Goal: Information Seeking & Learning: Learn about a topic

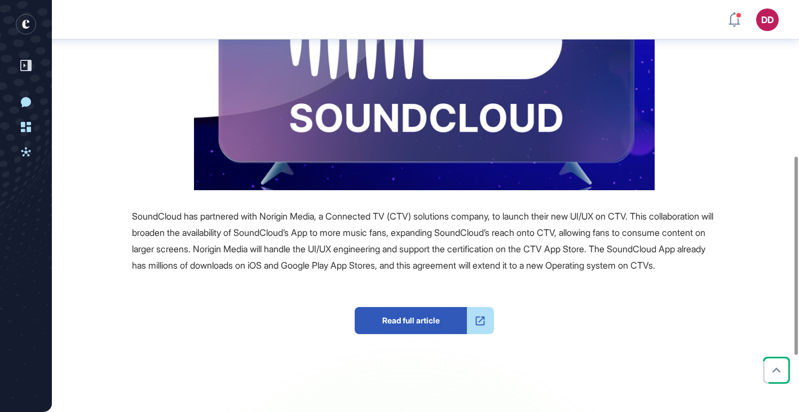
scroll to position [327, 0]
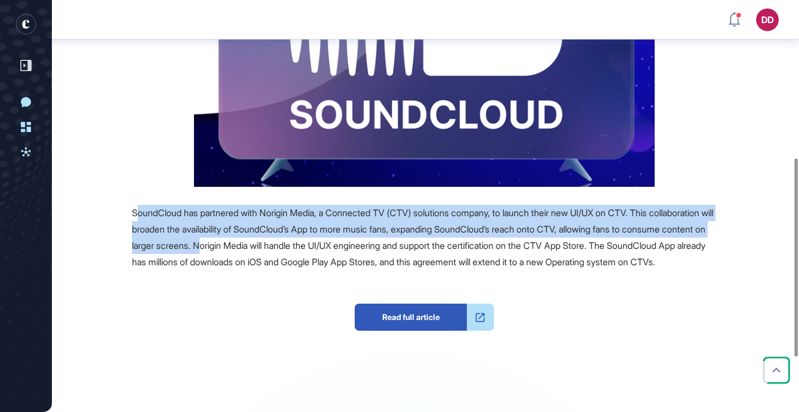
drag, startPoint x: 137, startPoint y: 212, endPoint x: 300, endPoint y: 244, distance: 165.5
click at [300, 244] on span "SoundCloud has partnered with Norigin Media, a Connected TV (CTV) solutions com…" at bounding box center [423, 237] width 582 height 60
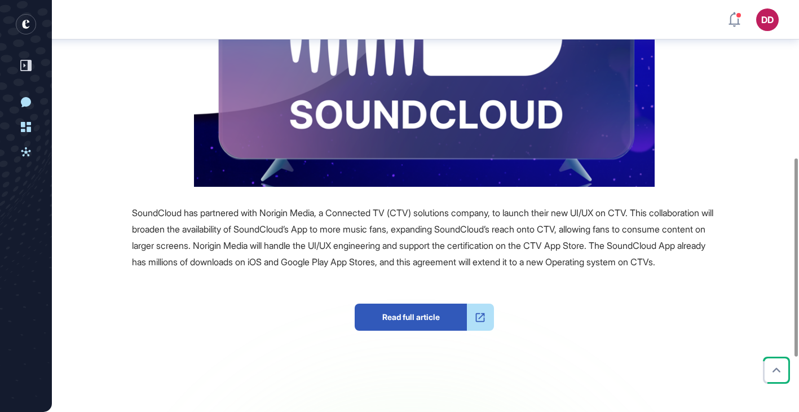
drag, startPoint x: 300, startPoint y: 244, endPoint x: 240, endPoint y: 233, distance: 60.8
click at [287, 242] on span "SoundCloud has partnered with Norigin Media, a Connected TV (CTV) solutions com…" at bounding box center [423, 237] width 582 height 60
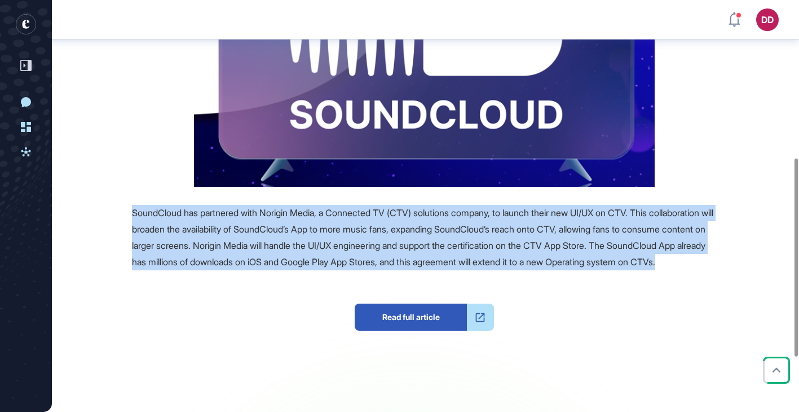
drag, startPoint x: 132, startPoint y: 211, endPoint x: 282, endPoint y: 272, distance: 161.7
click at [282, 270] on div "SoundCloud has partnered with Norigin Media, a Connected TV (CTV) solutions com…" at bounding box center [424, 237] width 585 height 65
copy span "SoundCloud has partnered with Norigin Media, a Connected TV (CTV) solutions com…"
click at [305, 256] on span "SoundCloud has partnered with Norigin Media, a Connected TV (CTV) solutions com…" at bounding box center [423, 237] width 582 height 60
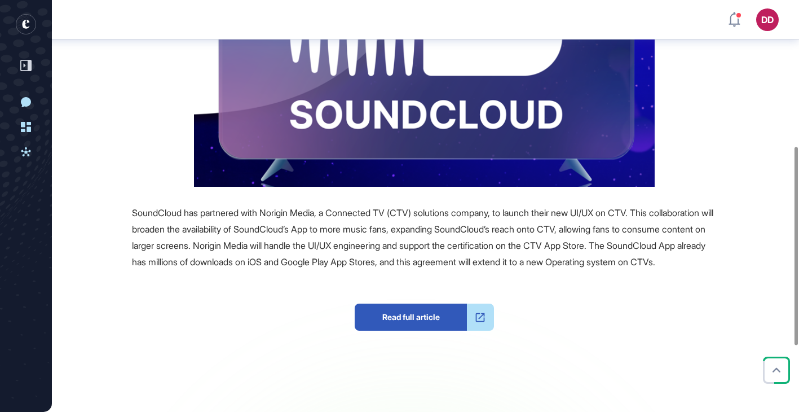
scroll to position [0, 0]
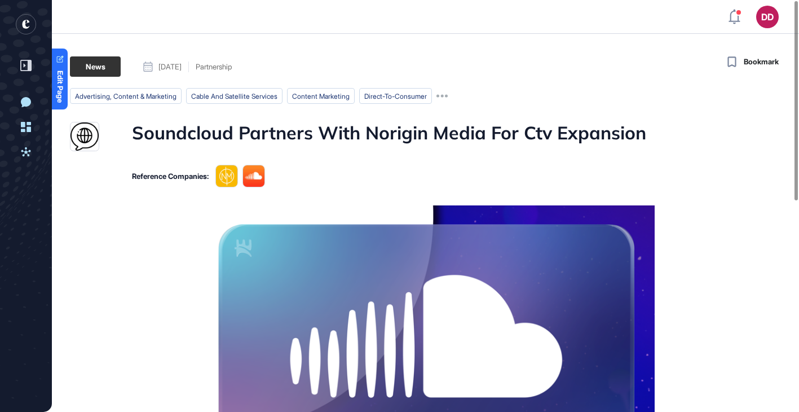
click at [339, 128] on h1 "Soundcloud Partners With Norigin Media For Ctv Expansion" at bounding box center [389, 136] width 515 height 29
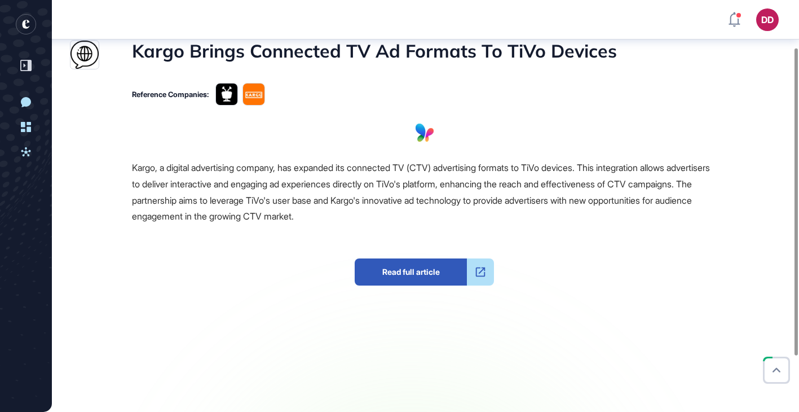
scroll to position [88, 0]
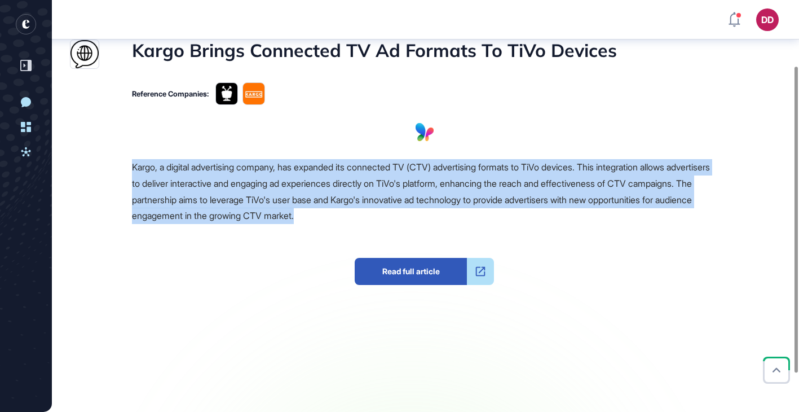
drag, startPoint x: 133, startPoint y: 167, endPoint x: 451, endPoint y: 214, distance: 322.3
click at [451, 214] on div "Kargo, a digital advertising company, has expanded its connected TV (CTV) adver…" at bounding box center [424, 191] width 585 height 65
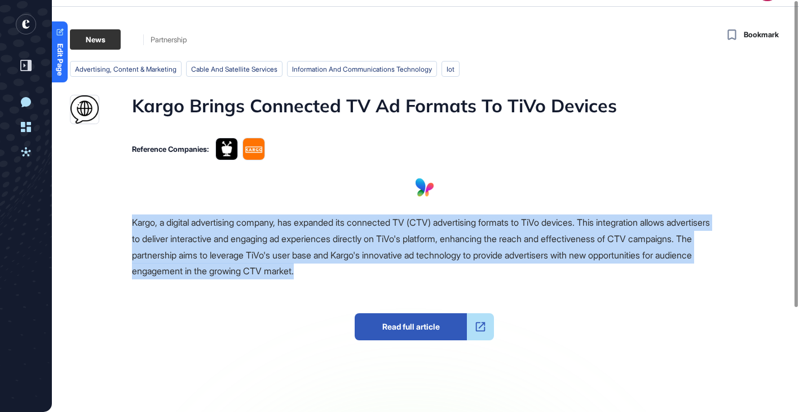
scroll to position [0, 0]
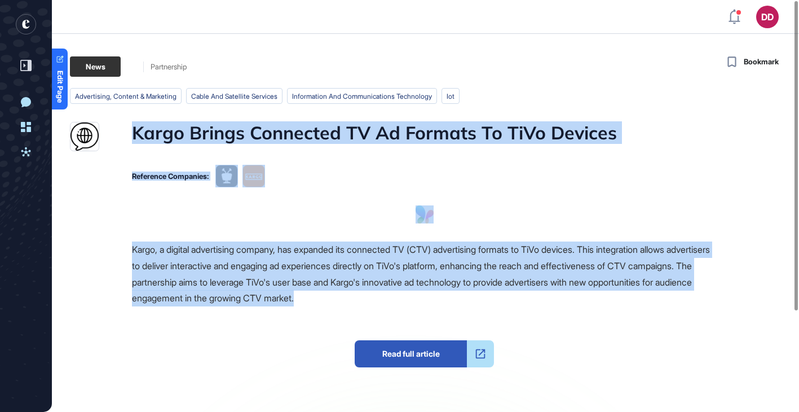
drag, startPoint x: 129, startPoint y: 133, endPoint x: 402, endPoint y: 290, distance: 315.4
click at [434, 297] on main "News Partnership Partnership advertising, content & marketing cable and satelli…" at bounding box center [425, 285] width 750 height 458
copy main "Kargo Brings Connected TV Ad Formats To TiVo Devices Reference Companies: Sourc…"
click at [340, 288] on div "Kargo, a digital advertising company, has expanded its connected TV (CTV) adver…" at bounding box center [424, 273] width 585 height 65
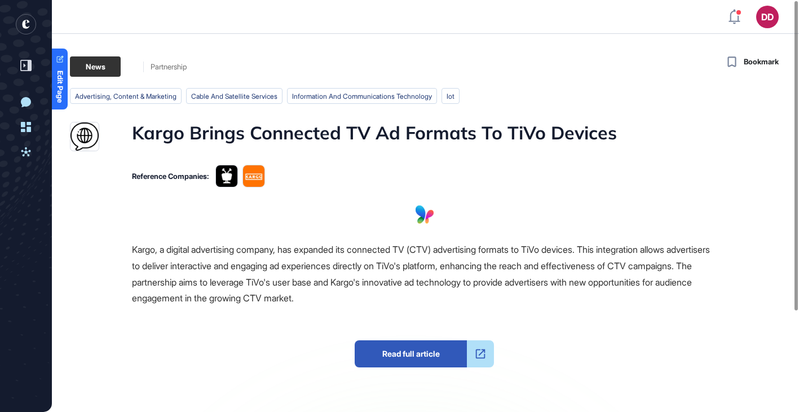
click at [311, 286] on span "Kargo, a digital advertising company, has expanded its connected TV (CTV) adver…" at bounding box center [421, 274] width 578 height 60
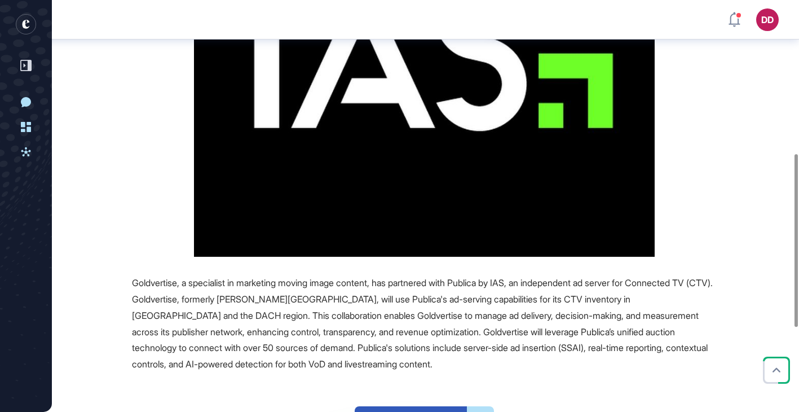
scroll to position [397, 0]
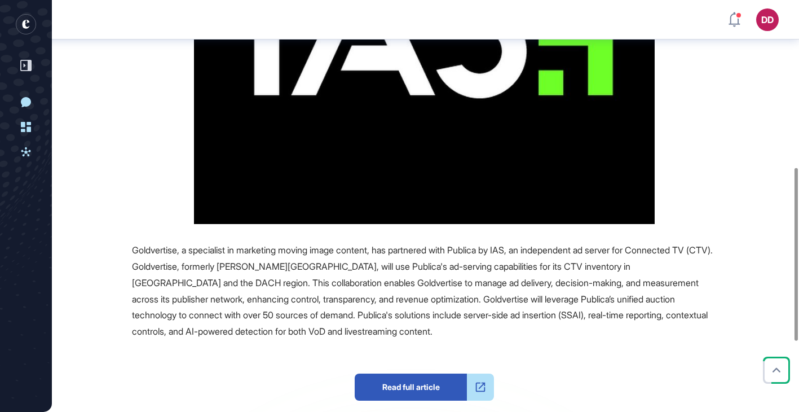
click at [249, 289] on div "Goldvertise, a specialist in marketing moving image content, has partnered with…" at bounding box center [424, 291] width 585 height 98
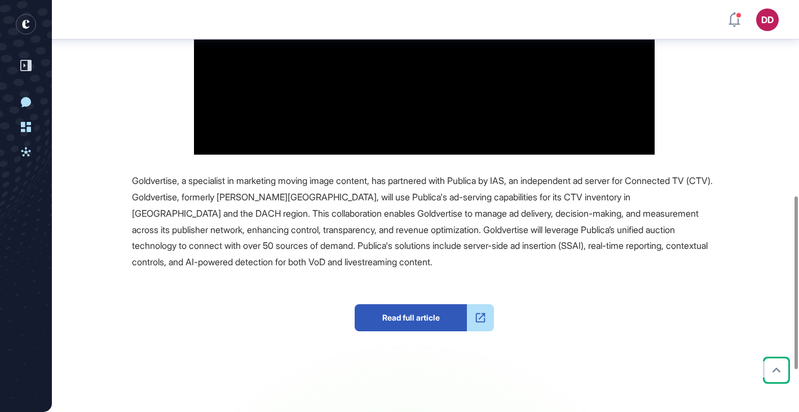
scroll to position [465, 0]
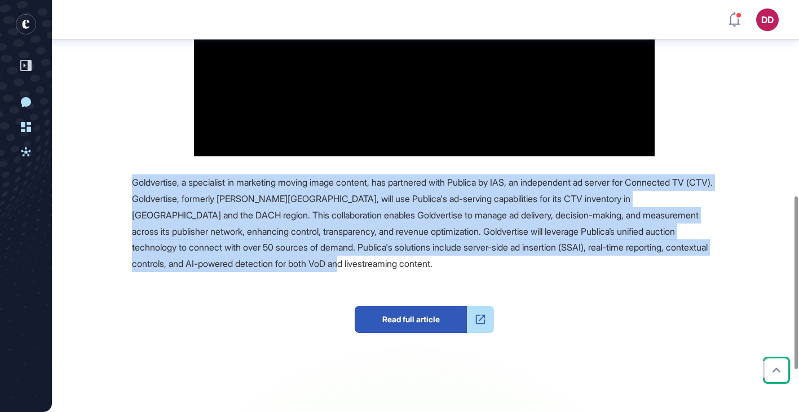
drag, startPoint x: 132, startPoint y: 179, endPoint x: 533, endPoint y: 269, distance: 410.4
click at [533, 269] on div "Goldvertise, a specialist in marketing moving image content, has partnered with…" at bounding box center [424, 223] width 585 height 98
copy span "Goldvertise, a specialist in marketing moving image content, has partnered with…"
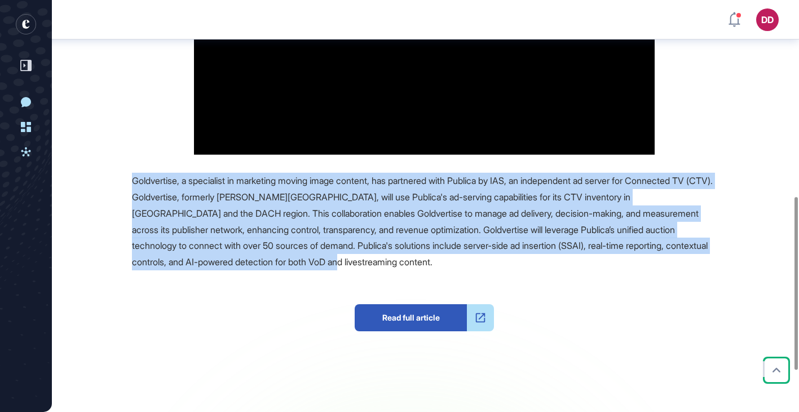
click at [332, 199] on span "Goldvertise, a specialist in marketing moving image content, has partnered with…" at bounding box center [422, 221] width 581 height 93
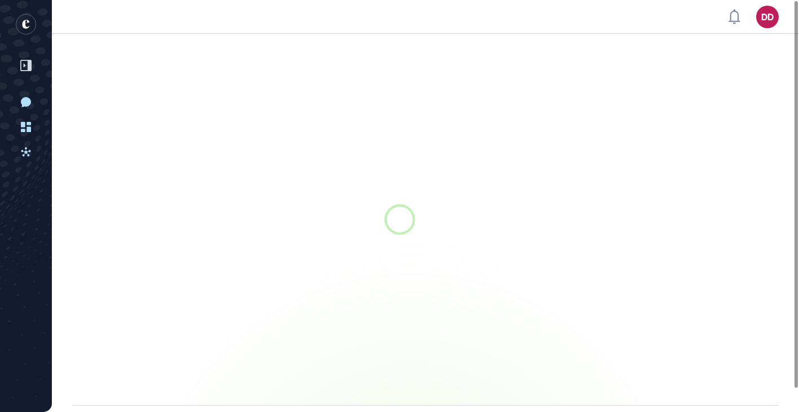
scroll to position [1, 1]
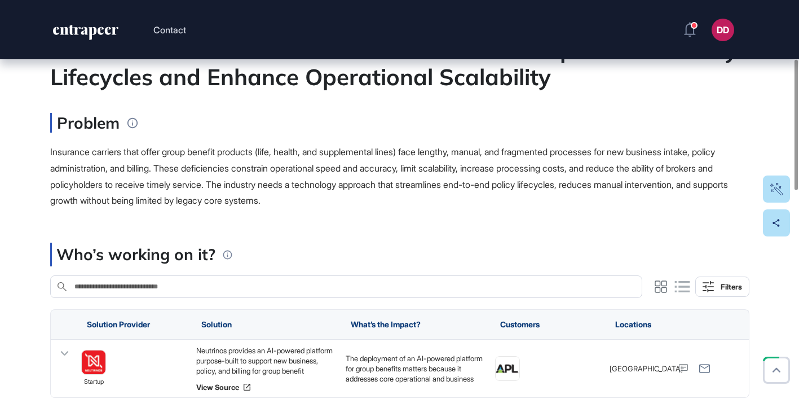
scroll to position [204, 0]
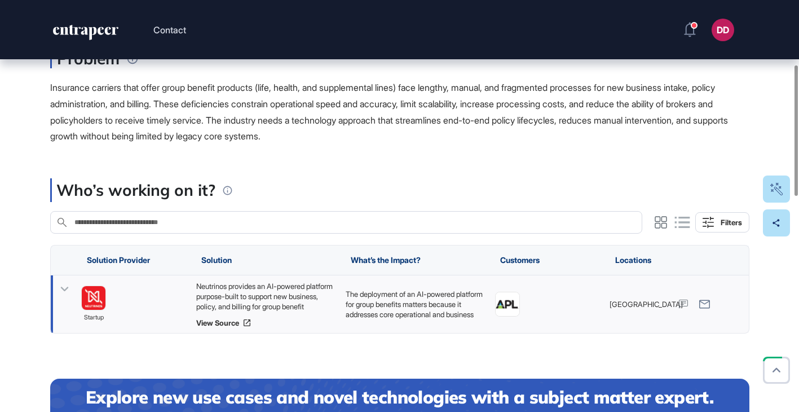
click at [63, 289] on icon at bounding box center [64, 289] width 8 height 5
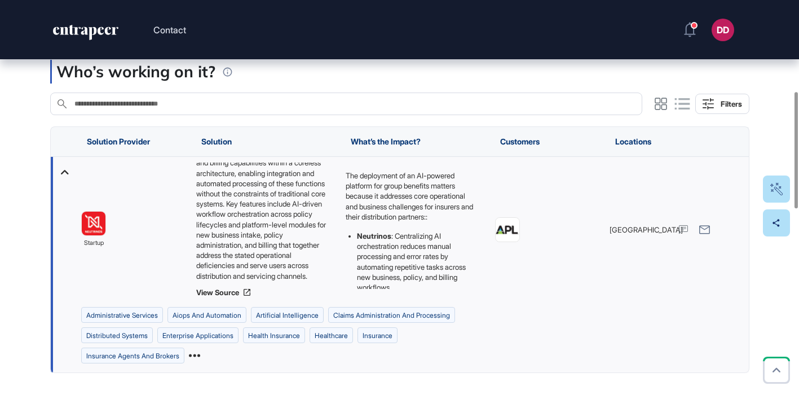
scroll to position [323, 0]
click at [200, 354] on icon at bounding box center [194, 354] width 11 height 11
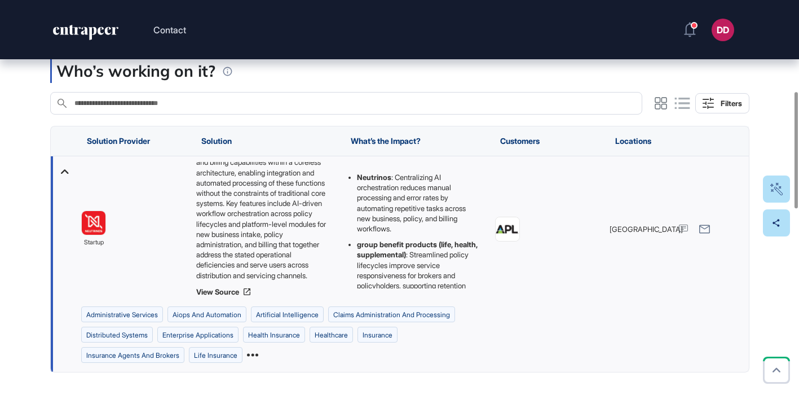
scroll to position [65, 0]
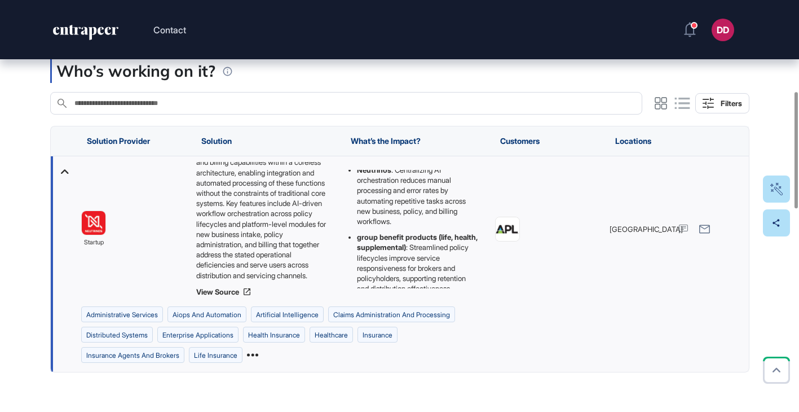
click at [257, 353] on icon at bounding box center [252, 354] width 11 height 11
click at [200, 355] on icon at bounding box center [194, 354] width 11 height 11
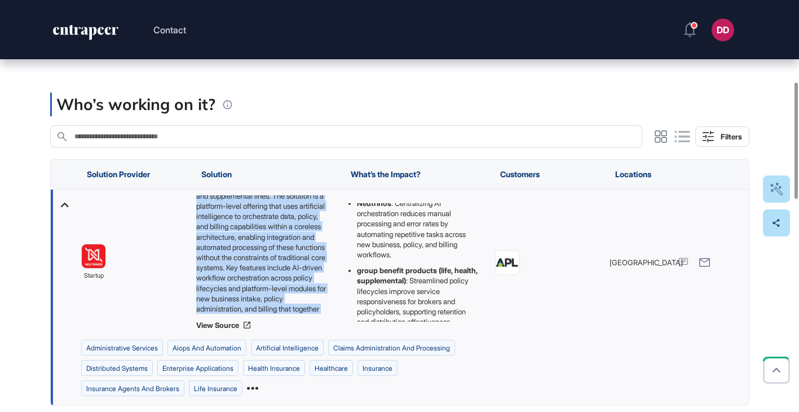
scroll to position [97, 0]
drag, startPoint x: 196, startPoint y: 199, endPoint x: 324, endPoint y: 319, distance: 175.6
click at [324, 319] on div "Neutrinos provides an AI-powered platform purpose-built to support new business…" at bounding box center [265, 262] width 138 height 134
copy div "Neutrinos provides an AI-powered platform purpose-built to support new business…"
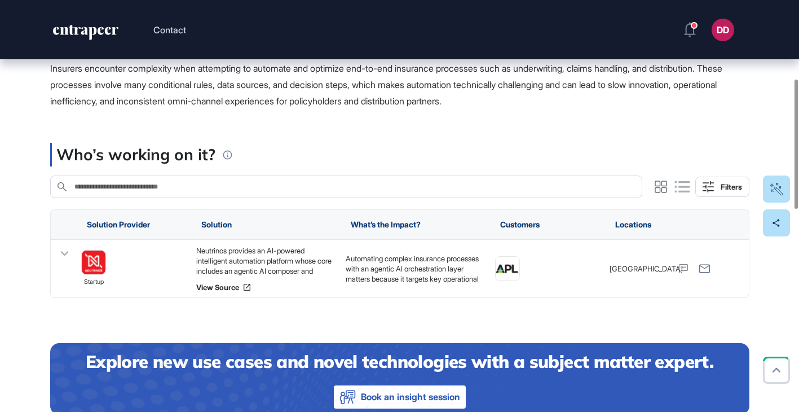
scroll to position [251, 0]
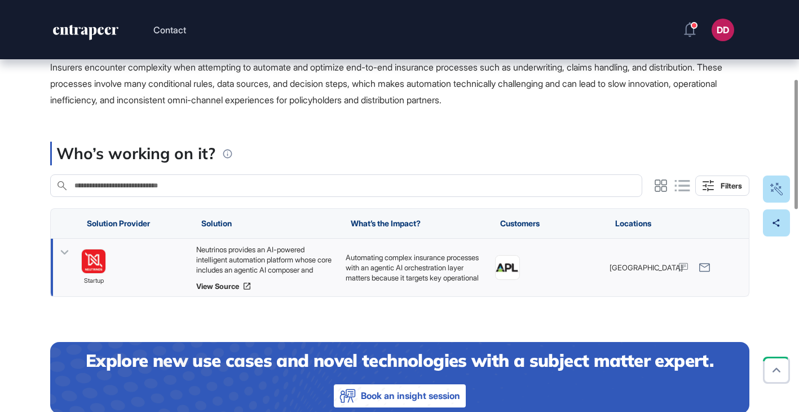
click at [66, 253] on icon at bounding box center [64, 252] width 8 height 5
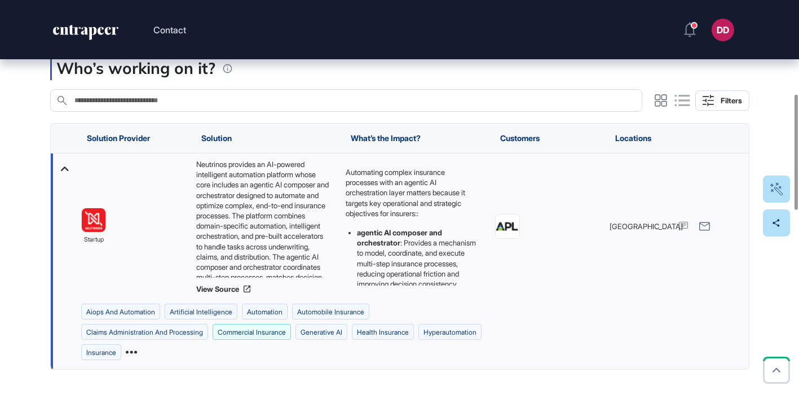
scroll to position [337, 0]
click at [137, 351] on icon at bounding box center [131, 351] width 11 height 3
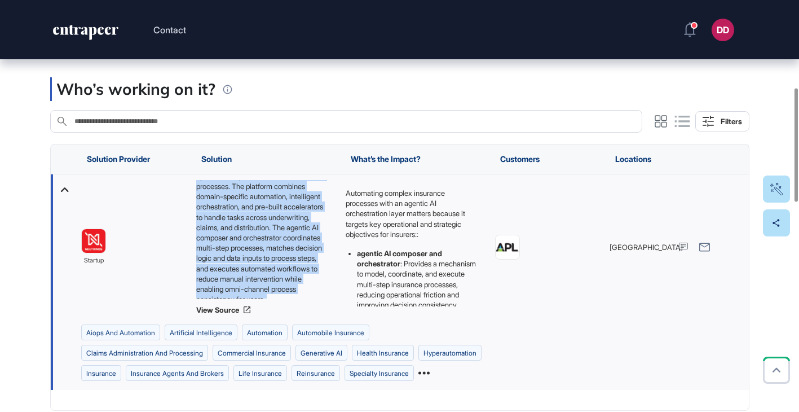
scroll to position [77, 0]
drag, startPoint x: 196, startPoint y: 184, endPoint x: 320, endPoint y: 304, distance: 172.4
click at [320, 304] on div "Neutrinos provides an AI-powered intelligent automation platform whose core inc…" at bounding box center [265, 247] width 138 height 134
copy div "Neutrinos provides an AI-powered intelligent automation platform whose core inc…"
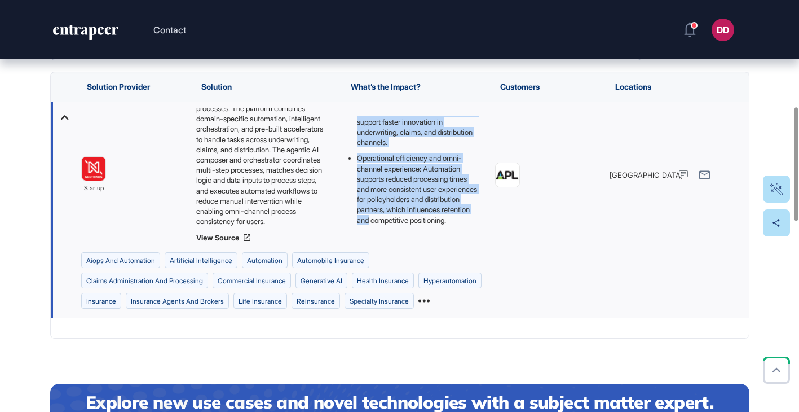
scroll to position [388, 0]
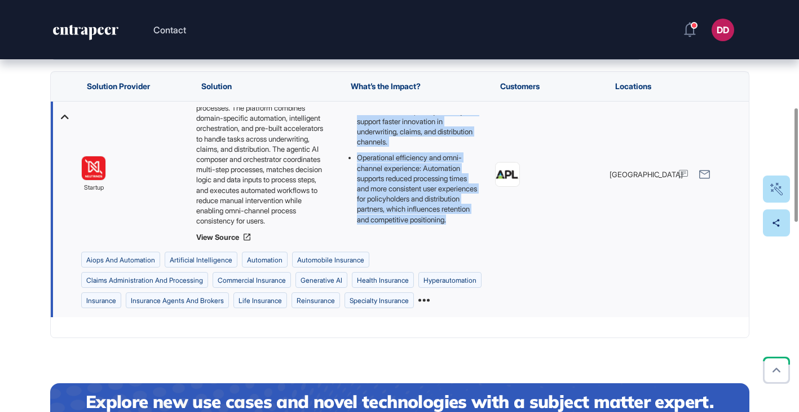
drag, startPoint x: 346, startPoint y: 224, endPoint x: 447, endPoint y: 218, distance: 101.1
click at [447, 218] on div "Automating complex insurance processes with an agentic AI orchestration layer m…" at bounding box center [411, 91] width 133 height 267
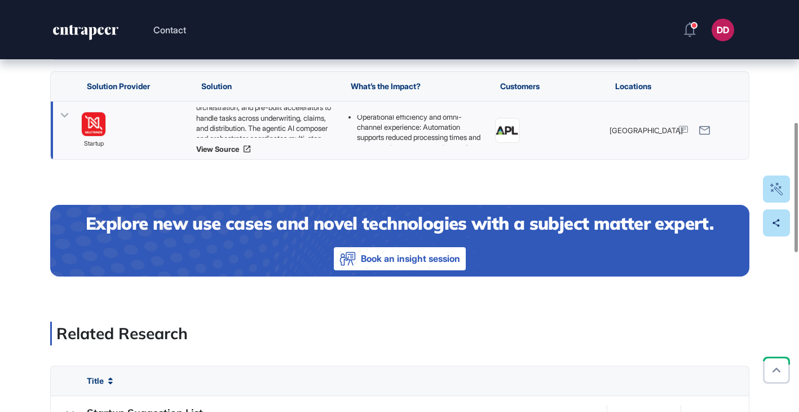
click at [61, 115] on icon at bounding box center [64, 115] width 8 height 5
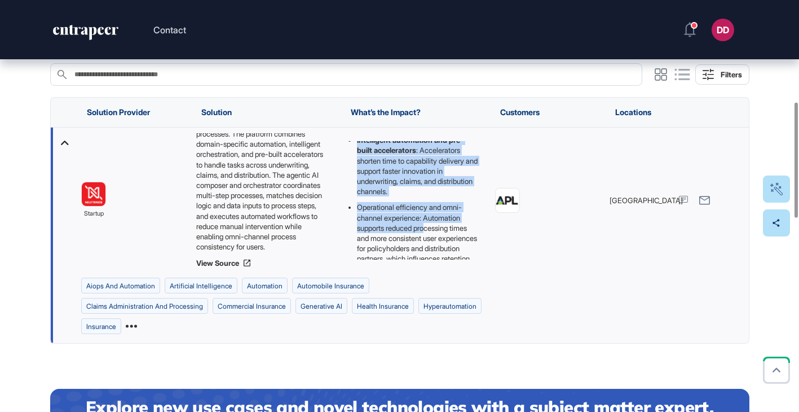
scroll to position [178, 0]
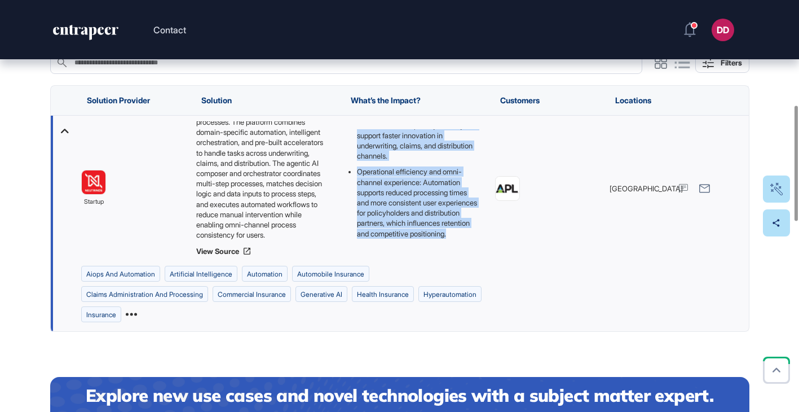
drag, startPoint x: 346, startPoint y: 144, endPoint x: 443, endPoint y: 233, distance: 131.4
click at [443, 233] on div "Automating complex insurance processes with an agentic AI orchestration layer m…" at bounding box center [411, 105] width 133 height 267
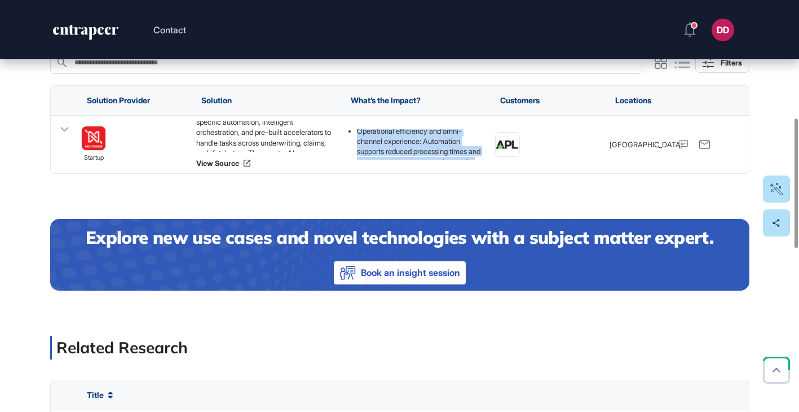
scroll to position [375, 0]
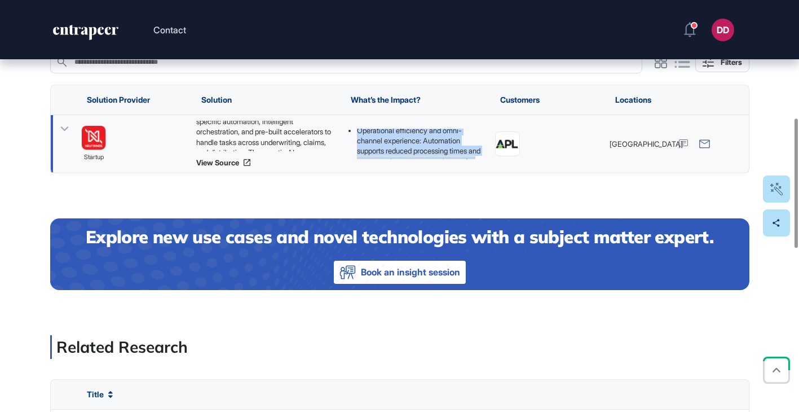
copy div "Automating complex insurance processes with an agentic AI orchestration layer m…"
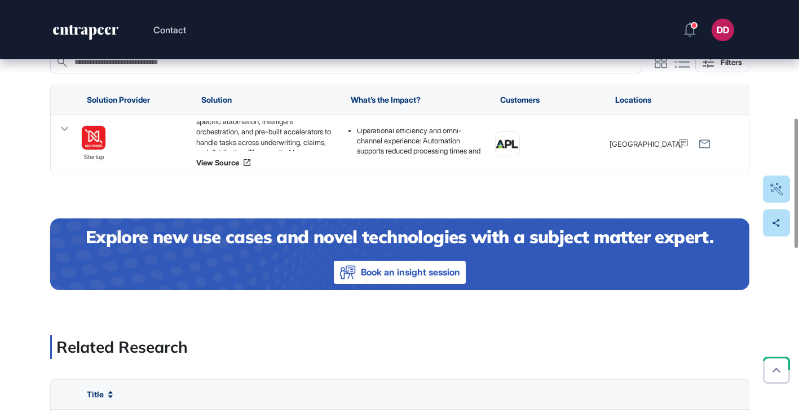
click at [244, 197] on div "Who’s working on it? Search in Who’s working on it? Filters Solution Provider S…" at bounding box center [400, 402] width 700 height 768
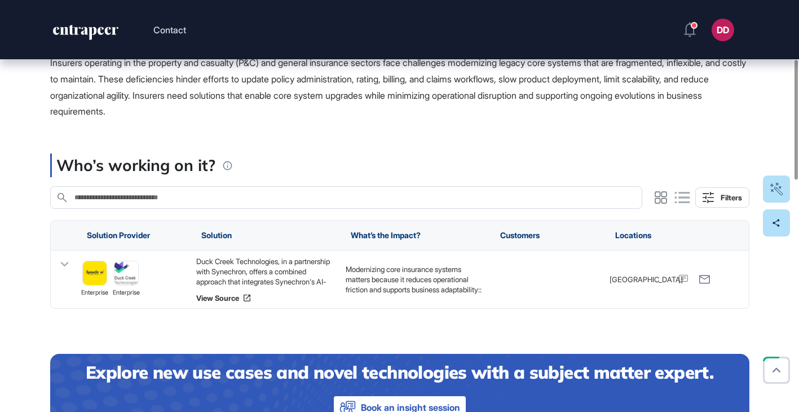
scroll to position [230, 0]
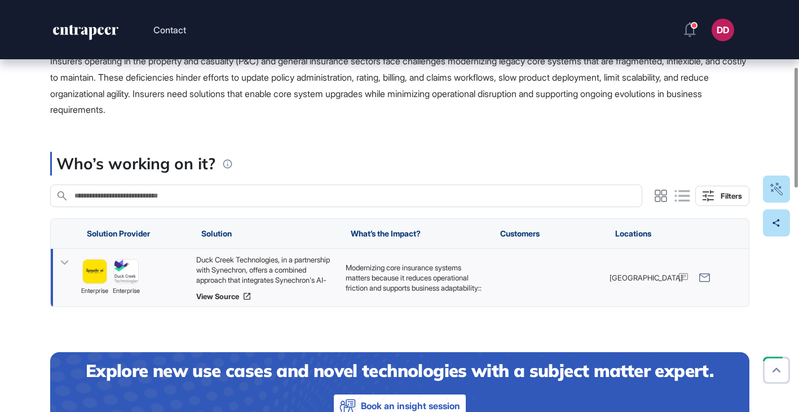
click at [63, 262] on icon at bounding box center [64, 262] width 8 height 5
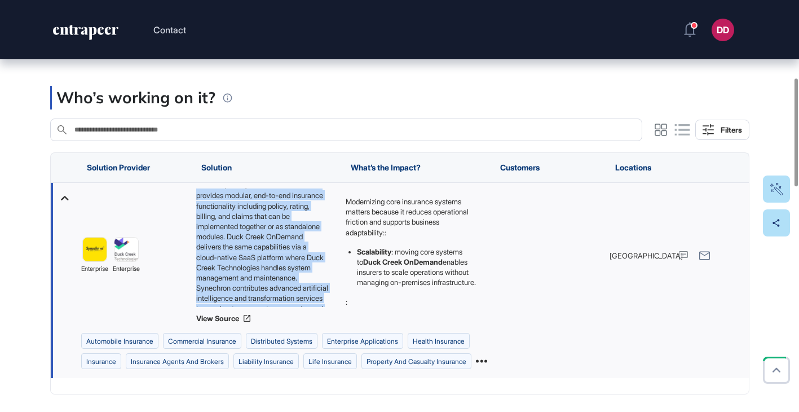
scroll to position [128, 0]
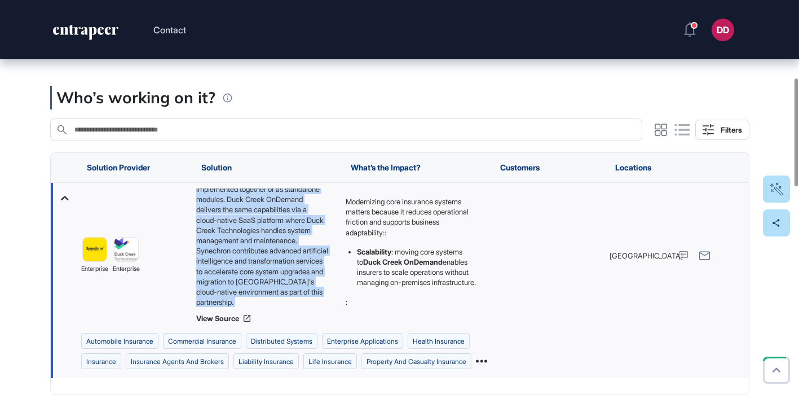
drag, startPoint x: 196, startPoint y: 191, endPoint x: 318, endPoint y: 311, distance: 170.7
click at [318, 311] on div "Duck Creek Technologies, in a partnership with Synechron, offers a combined app…" at bounding box center [265, 255] width 138 height 134
copy div "Duck Creek Technologies, in a partnership with Synechron, offers a combined app…"
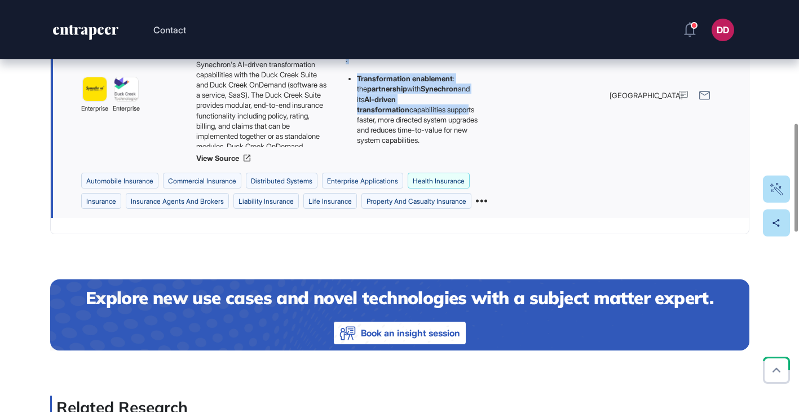
scroll to position [452, 0]
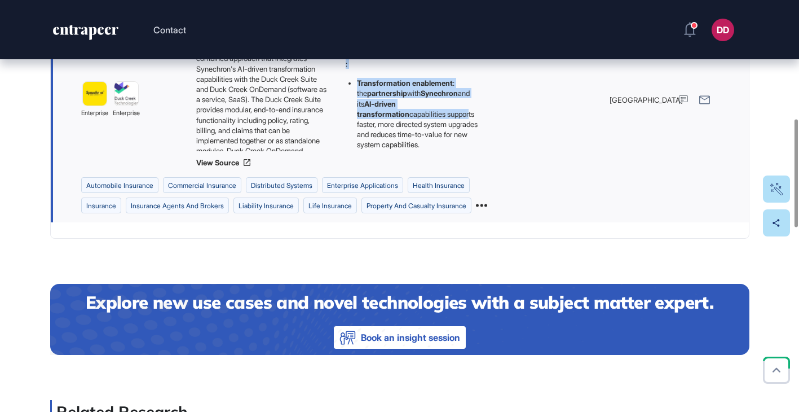
drag, startPoint x: 346, startPoint y: 205, endPoint x: 435, endPoint y: 144, distance: 107.5
click at [435, 144] on div "Modernizing core insurance systems matters because it reduces operational frict…" at bounding box center [411, 10] width 133 height 282
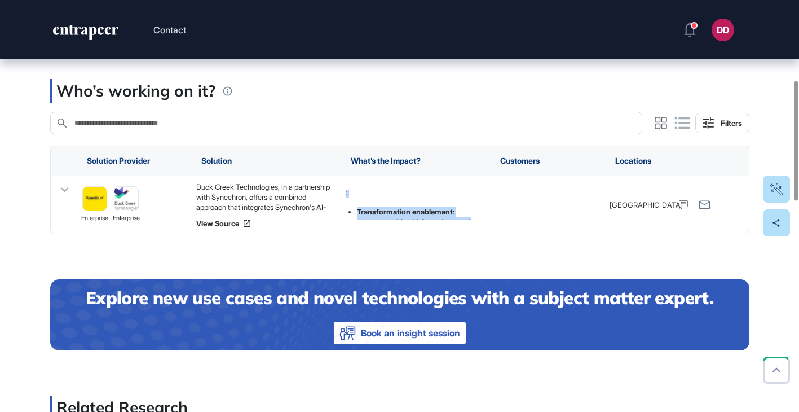
scroll to position [271, 0]
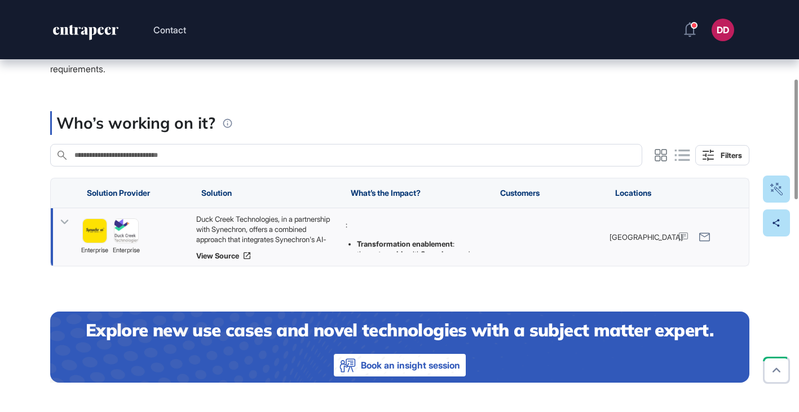
click at [62, 218] on icon at bounding box center [64, 222] width 16 height 16
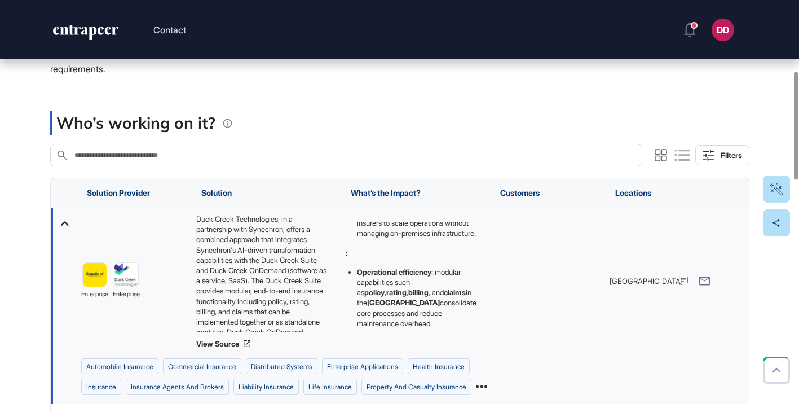
scroll to position [0, 0]
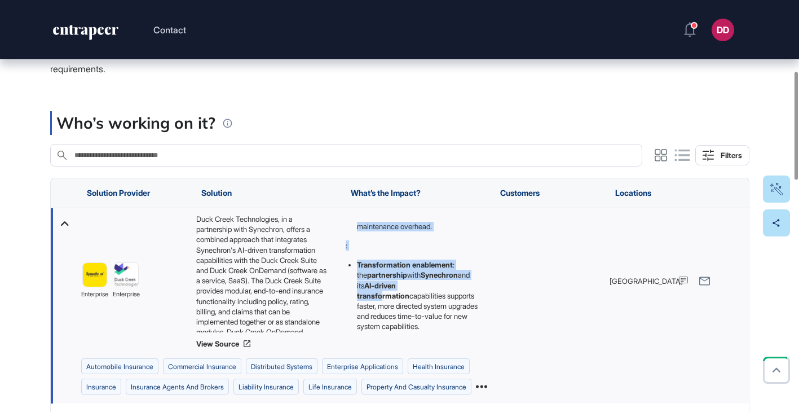
scroll to position [182, 0]
drag, startPoint x: 346, startPoint y: 225, endPoint x: 432, endPoint y: 322, distance: 129.9
click at [432, 322] on div "Modernizing core insurance systems matters because it reduces operational frict…" at bounding box center [411, 191] width 133 height 282
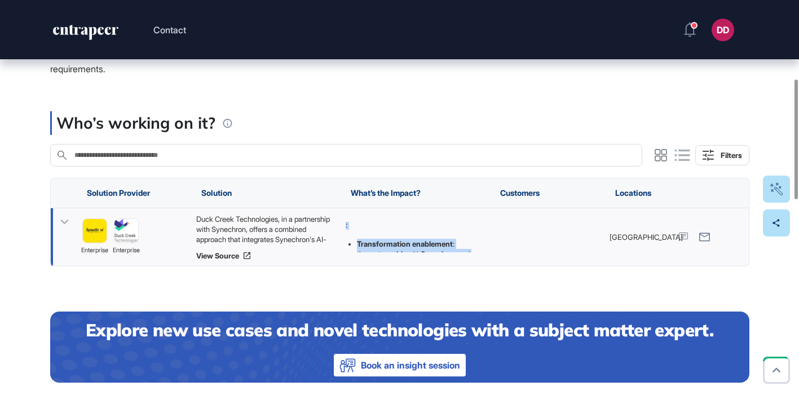
copy div "Modernizing core insurance systems matters because it reduces operational frict…"
click at [216, 71] on span "Insurers operating in the property and casualty (P&C) and general insurance sec…" at bounding box center [398, 45] width 696 height 60
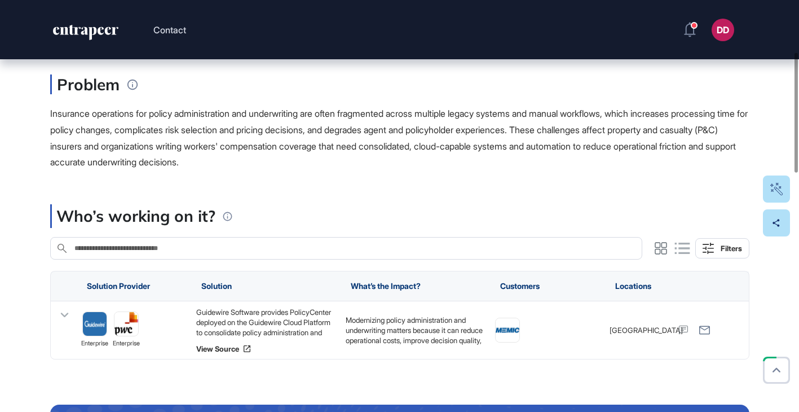
scroll to position [179, 0]
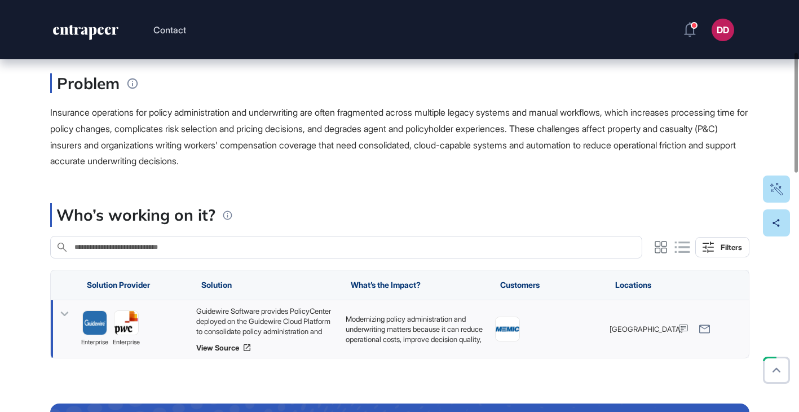
click at [65, 314] on icon at bounding box center [64, 313] width 8 height 5
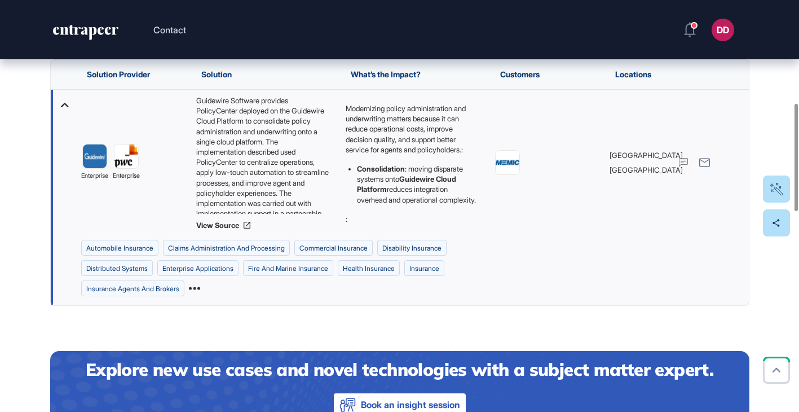
scroll to position [395, 0]
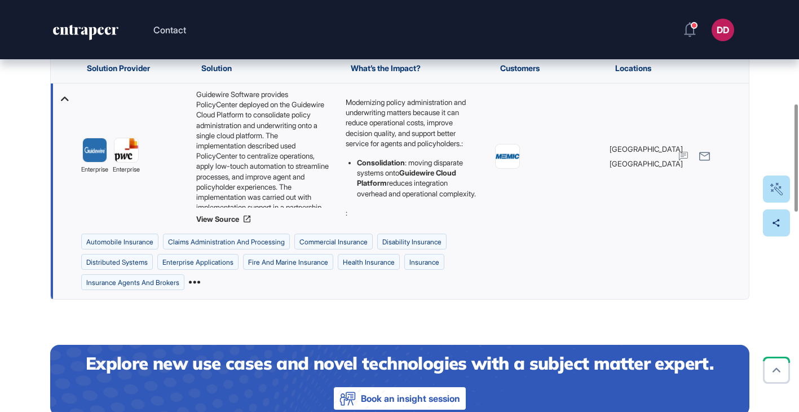
click at [199, 283] on icon at bounding box center [194, 282] width 11 height 3
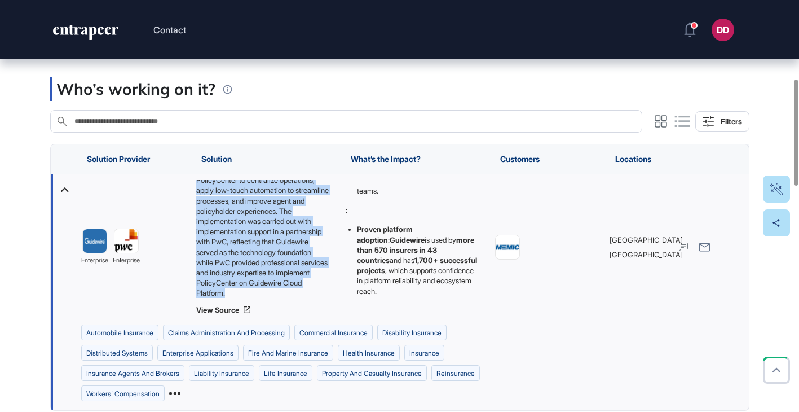
scroll to position [310, 0]
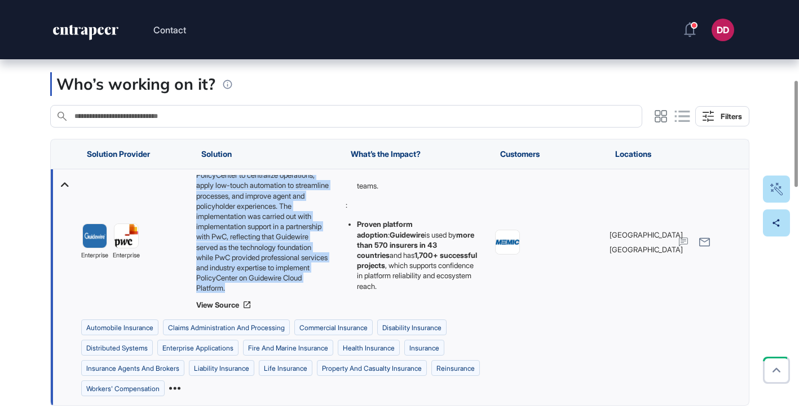
drag, startPoint x: 197, startPoint y: 210, endPoint x: 298, endPoint y: 293, distance: 130.3
click at [298, 293] on div "Guidewire Software provides PolicyCenter deployed on the Guidewire Cloud Platfo…" at bounding box center [265, 234] width 138 height 118
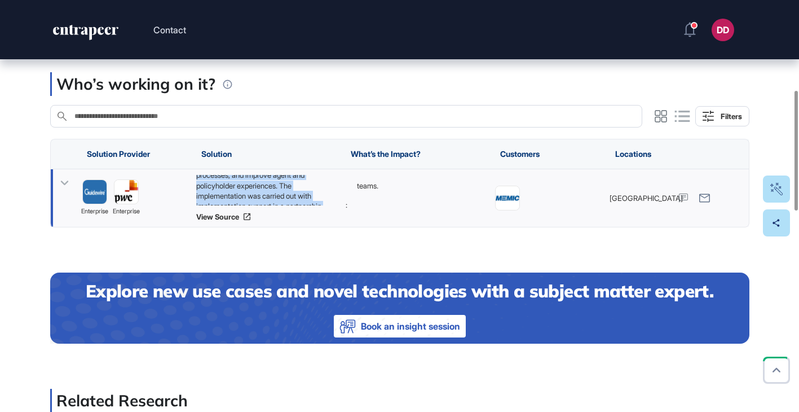
copy div "Guidewire Software provides PolicyCenter deployed on the Guidewire Cloud Platfo…"
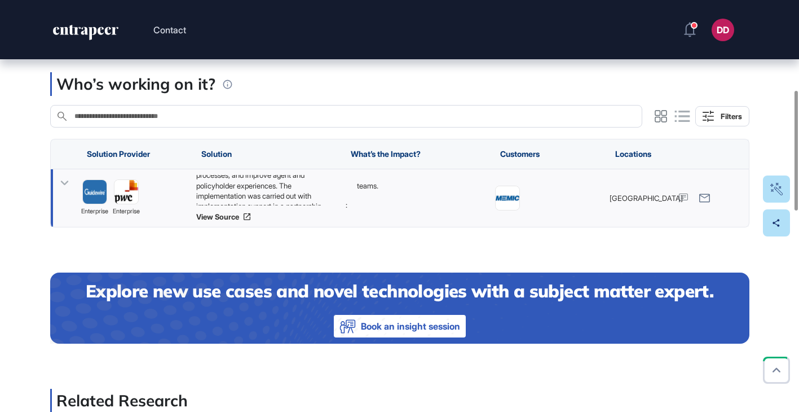
click at [62, 184] on icon at bounding box center [64, 183] width 16 height 16
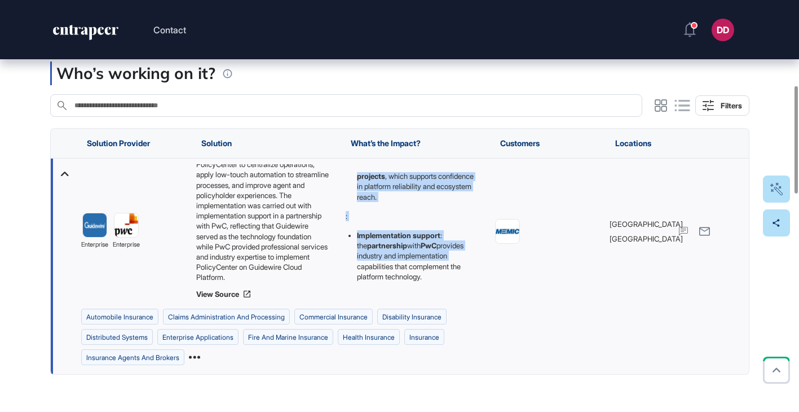
scroll to position [326, 0]
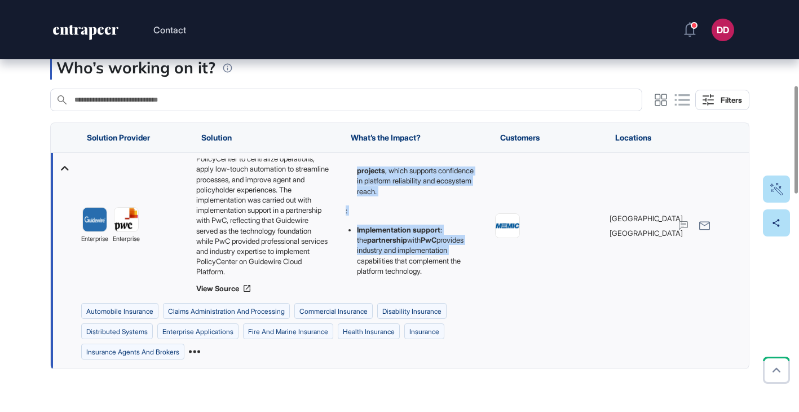
drag, startPoint x: 346, startPoint y: 186, endPoint x: 442, endPoint y: 268, distance: 126.4
click at [442, 268] on div "Modernizing policy administration and underwriting matters because it can reduc…" at bounding box center [411, 90] width 133 height 371
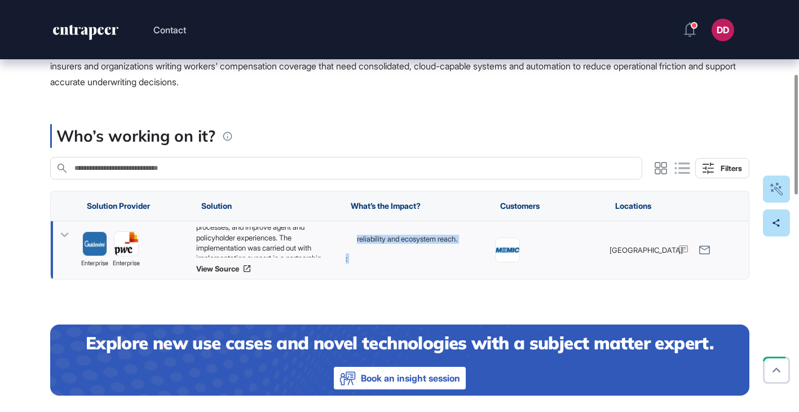
scroll to position [260, 0]
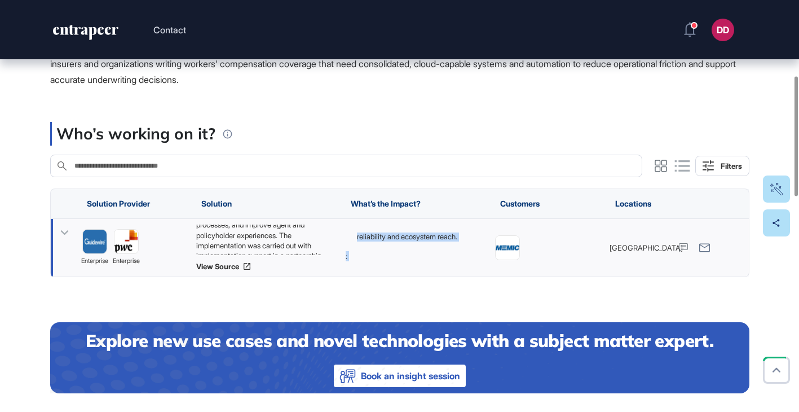
copy div "Modernizing policy administration and underwriting matters because it can reduc…"
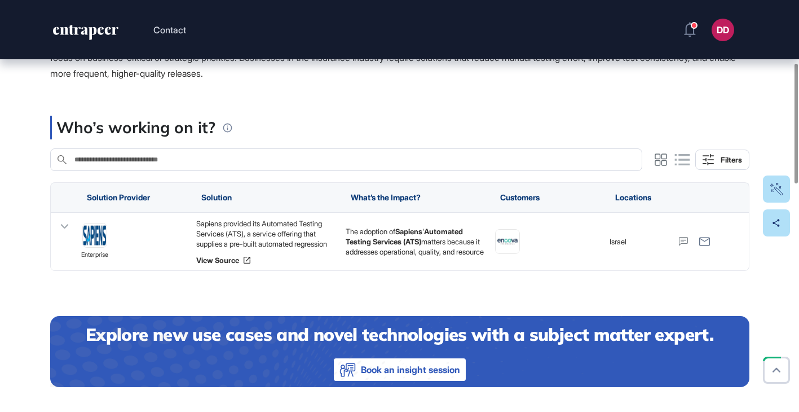
scroll to position [280, 0]
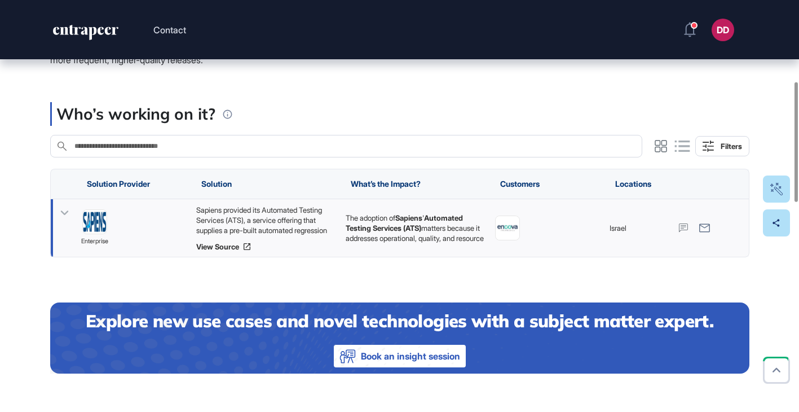
click at [67, 210] on icon at bounding box center [64, 213] width 16 height 16
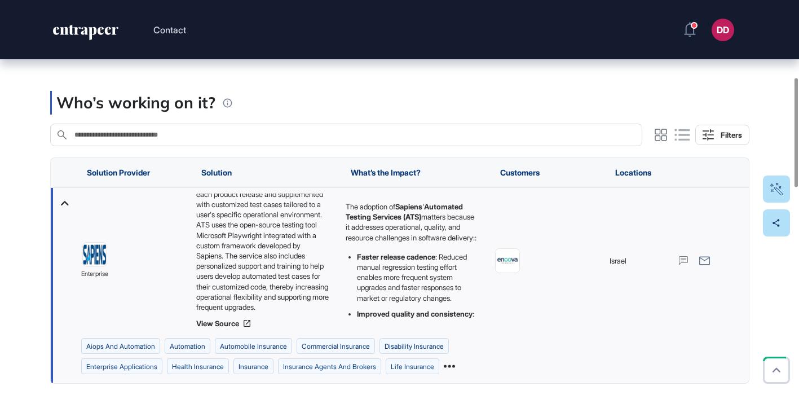
scroll to position [292, 0]
click at [455, 364] on icon at bounding box center [449, 365] width 11 height 3
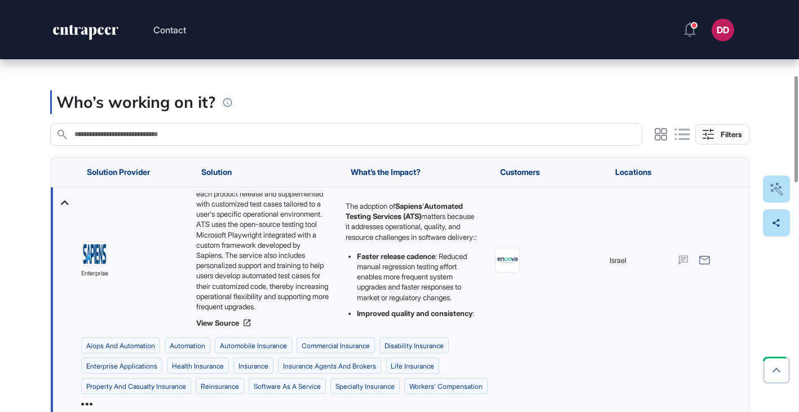
scroll to position [68, 0]
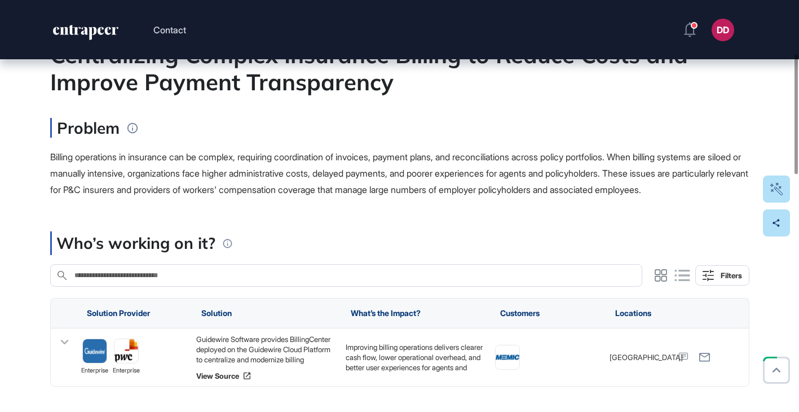
scroll to position [199, 0]
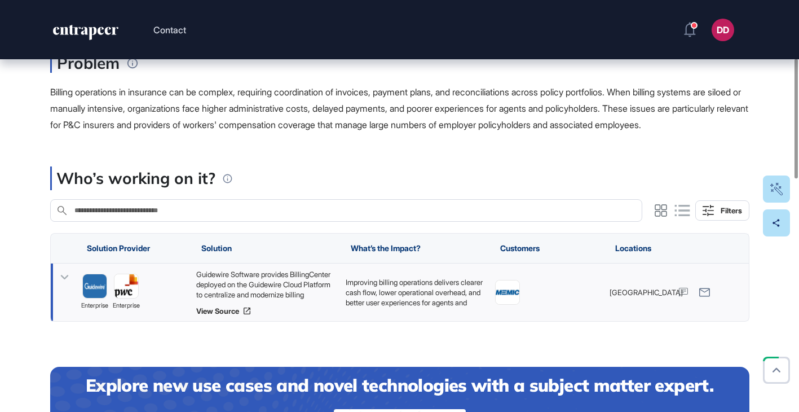
click at [72, 285] on icon at bounding box center [64, 277] width 16 height 16
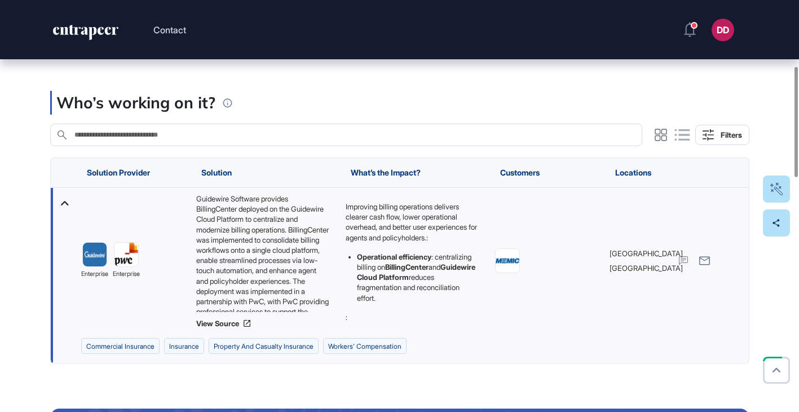
scroll to position [276, 0]
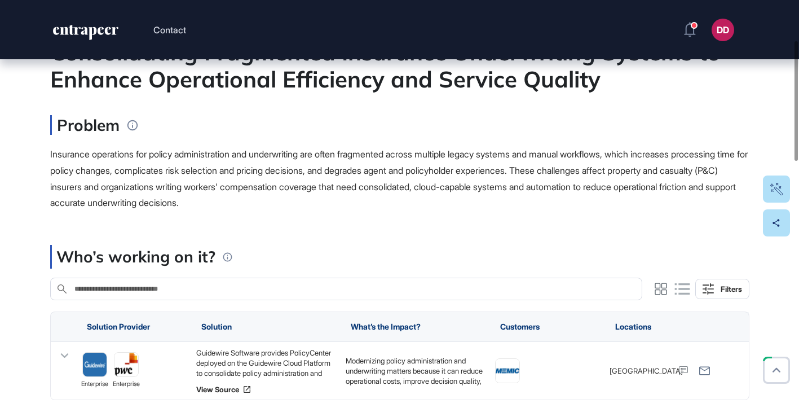
scroll to position [147, 0]
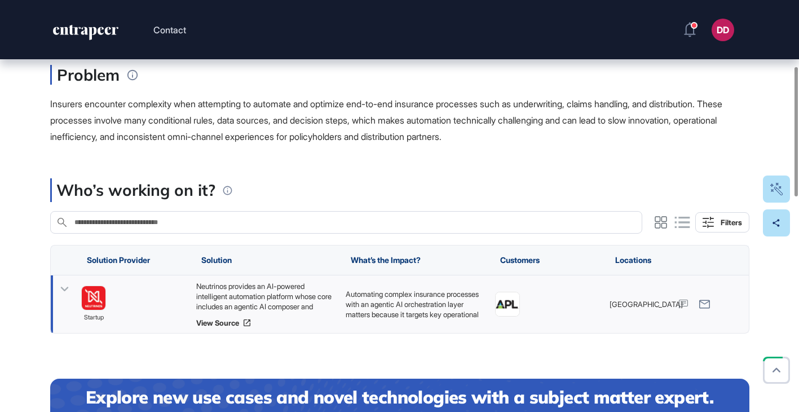
scroll to position [215, 0]
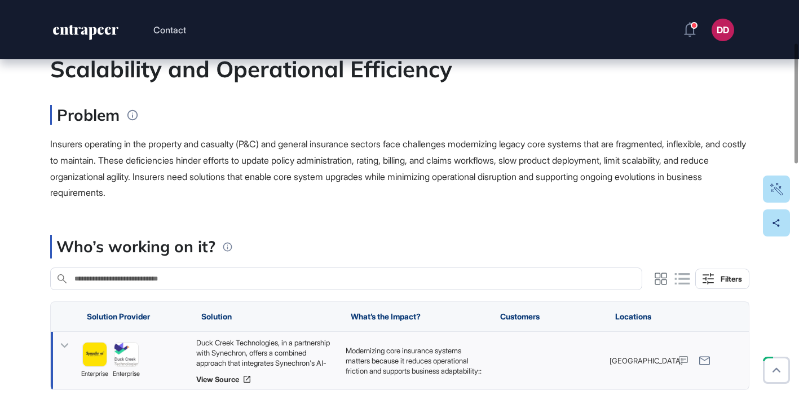
scroll to position [150, 0]
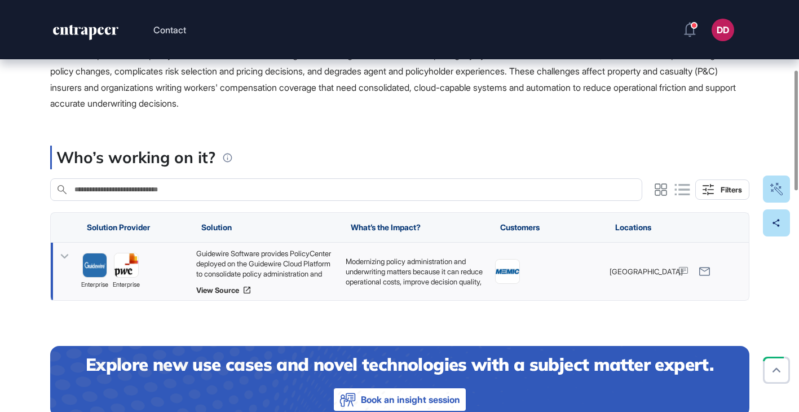
scroll to position [241, 0]
